Goal: Find specific page/section: Find specific page/section

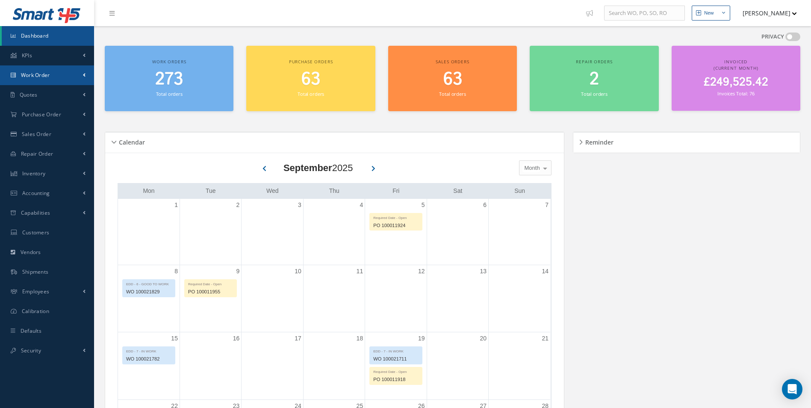
click at [56, 75] on link "Work Order" at bounding box center [47, 75] width 94 height 20
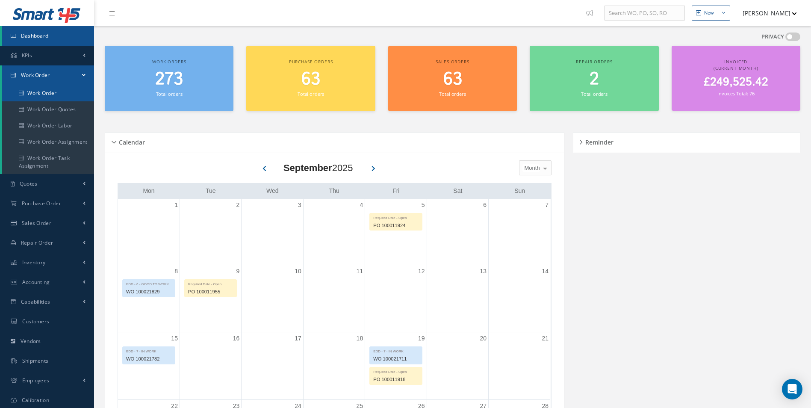
click at [46, 90] on link "Work Order" at bounding box center [48, 93] width 92 height 16
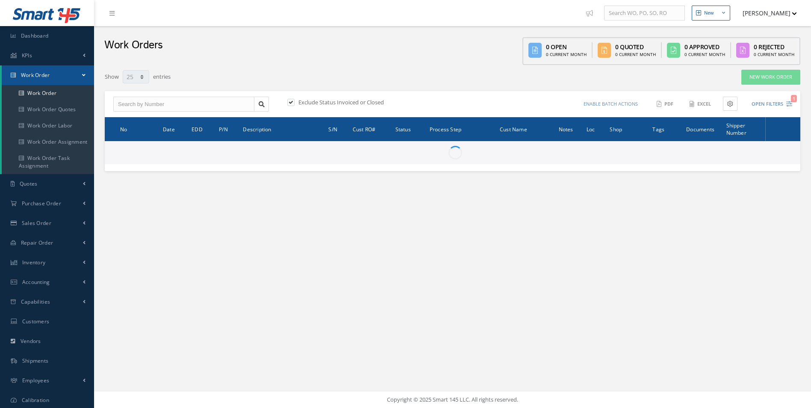
select select "25"
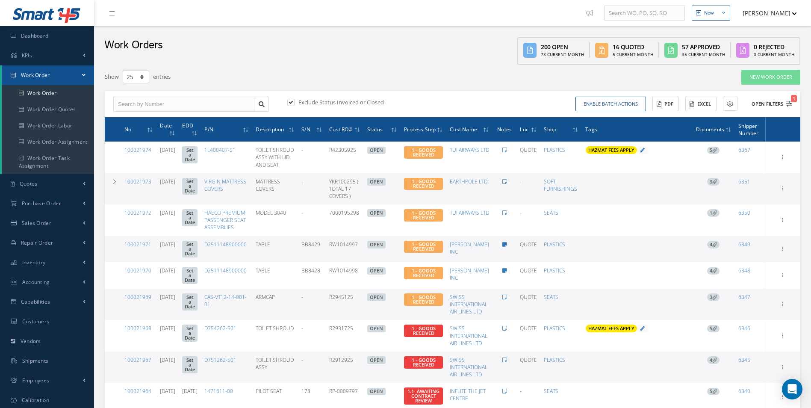
click at [771, 101] on button "Open Filters 1" at bounding box center [767, 104] width 48 height 14
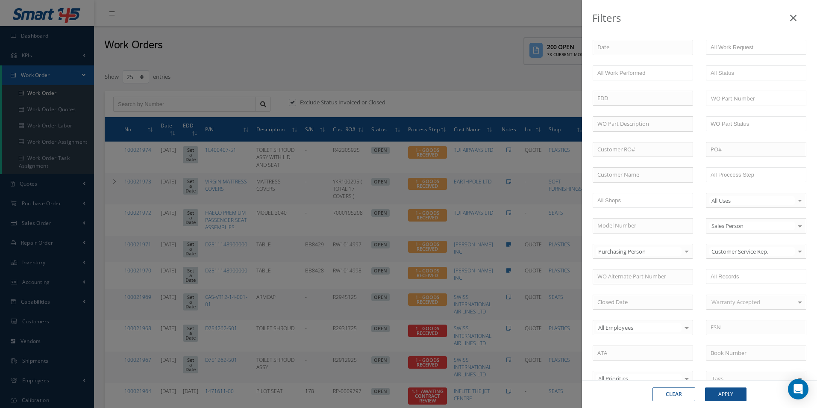
scroll to position [171, 0]
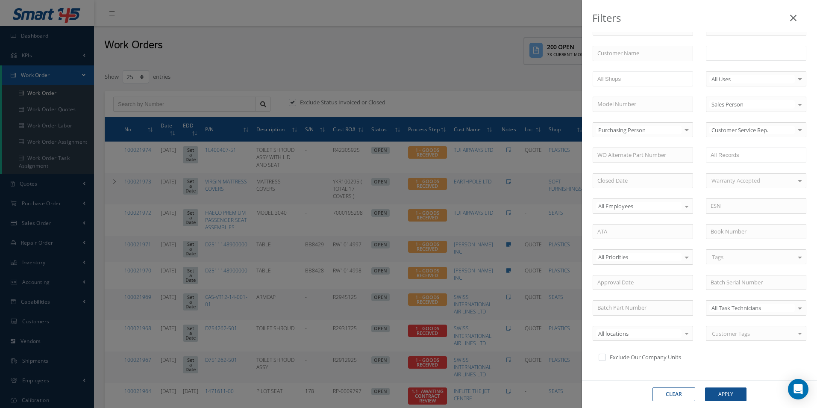
click at [748, 50] on input "text" at bounding box center [738, 53] width 54 height 11
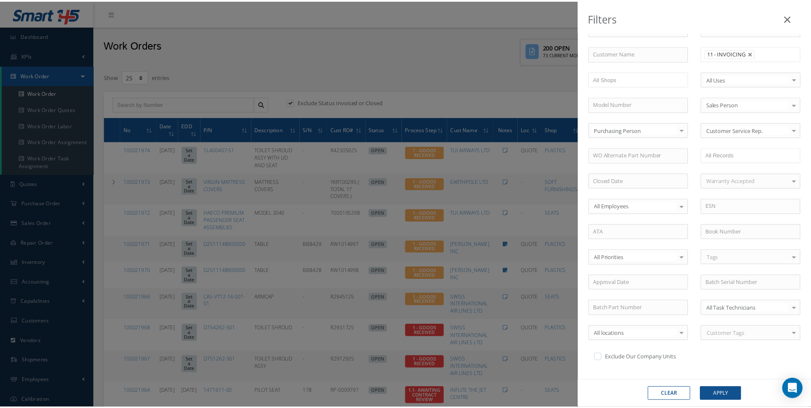
scroll to position [0, 0]
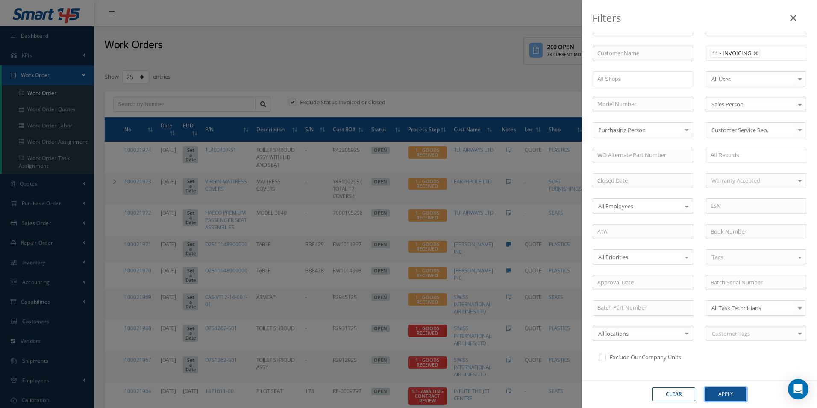
click at [729, 395] on button "Apply" at bounding box center [725, 394] width 41 height 14
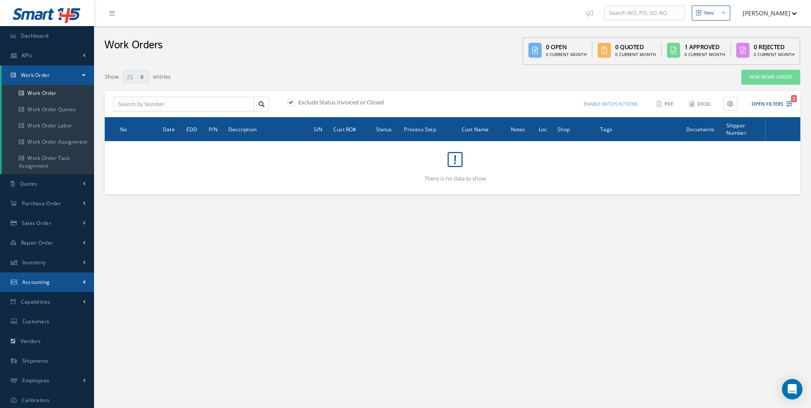
click at [62, 279] on link "Accounting" at bounding box center [47, 282] width 94 height 20
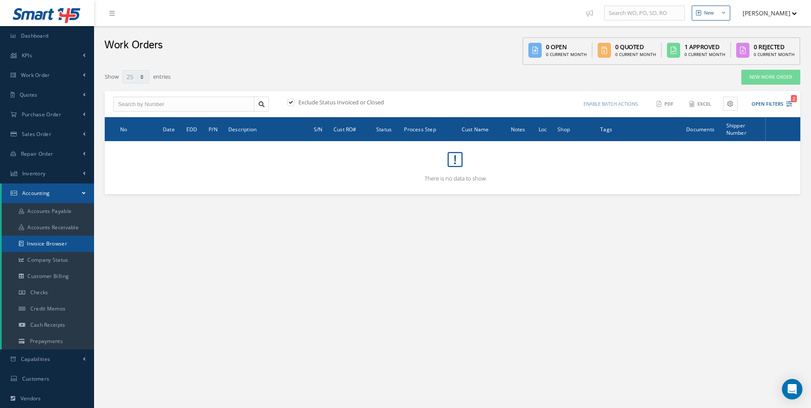
click at [53, 244] on link "Invoice Browser" at bounding box center [48, 243] width 92 height 16
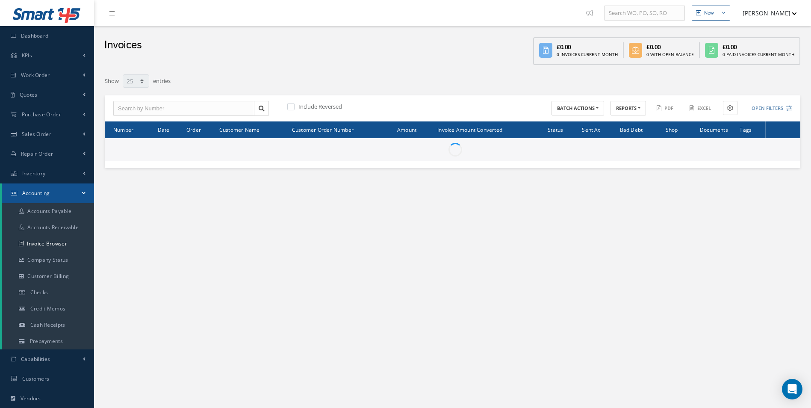
select select "25"
